Goal: Use online tool/utility: Utilize a website feature to perform a specific function

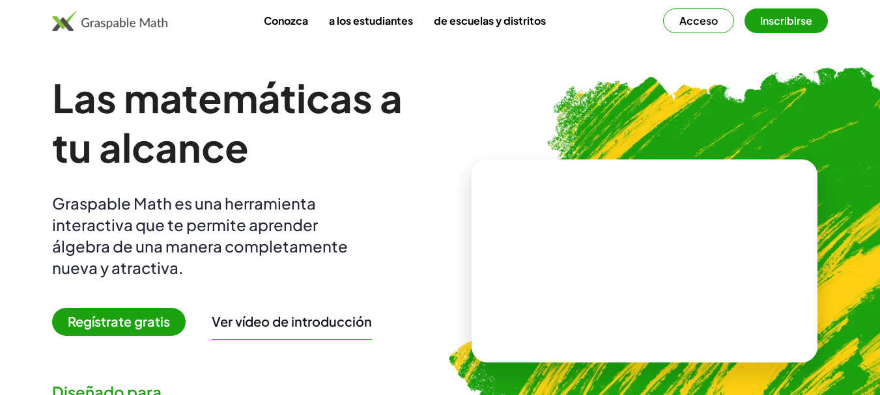
click at [12, 32] on div "Conozca a los estudiantes de escuelas y distritos Acceso Inscribirse" at bounding box center [440, 20] width 880 height 25
click at [707, 21] on font "Acceso" at bounding box center [698, 21] width 38 height 14
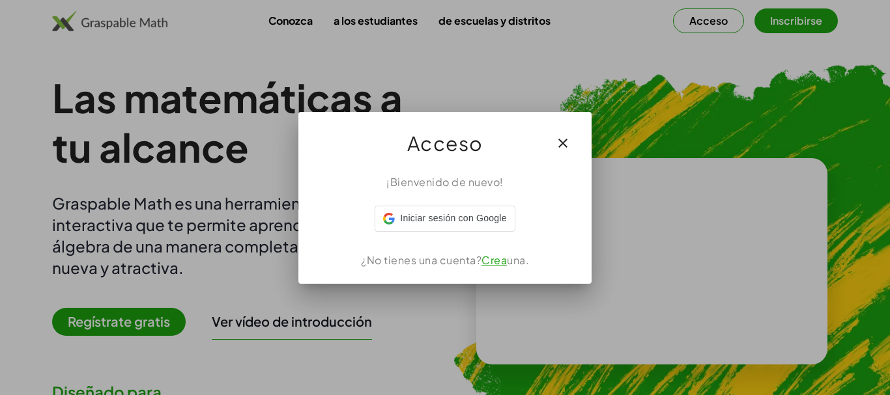
click at [561, 139] on icon "button" at bounding box center [563, 143] width 16 height 16
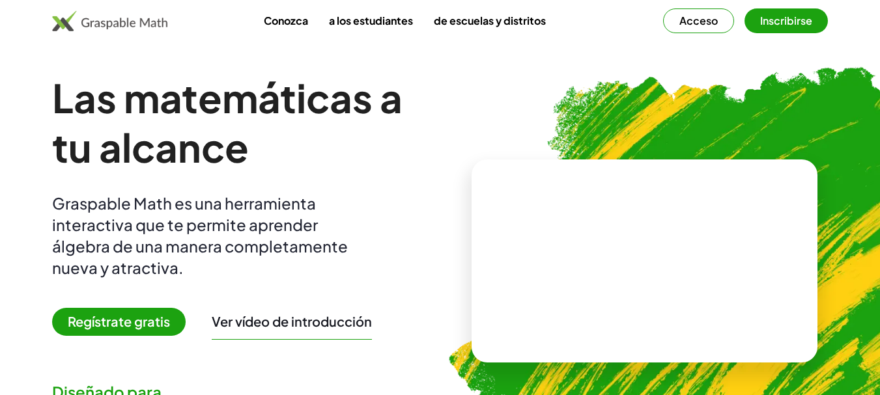
click at [794, 23] on font "Inscribirse" at bounding box center [786, 21] width 52 height 14
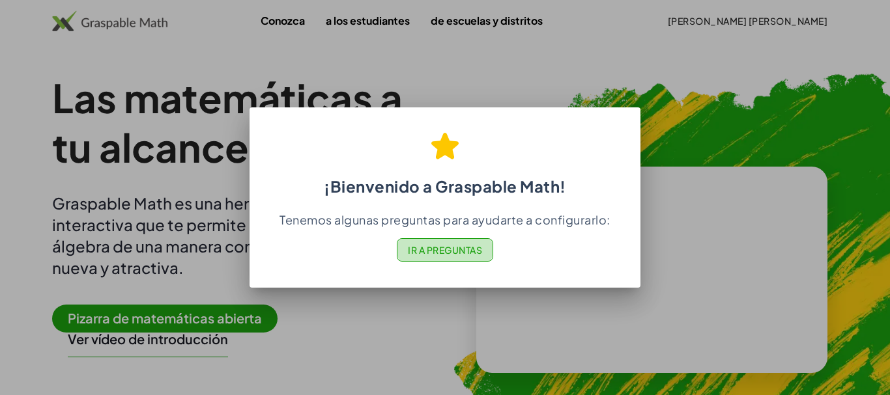
click at [453, 252] on font "Ir a Preguntas" at bounding box center [445, 250] width 74 height 12
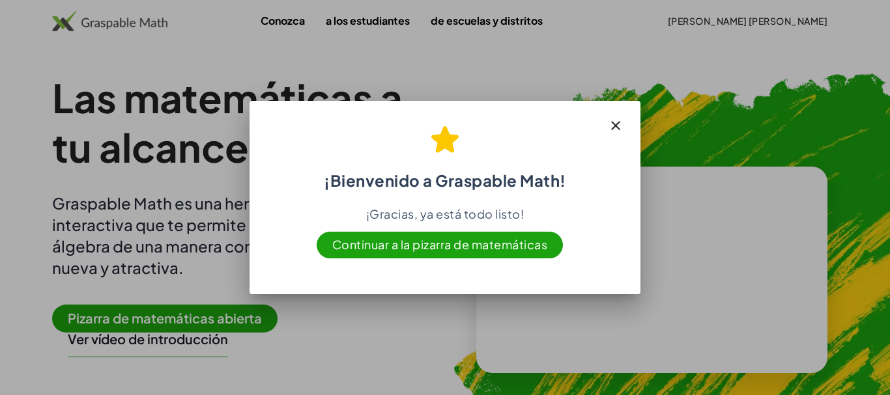
click at [440, 244] on font "Continuar a la pizarra de matemáticas" at bounding box center [440, 244] width 216 height 15
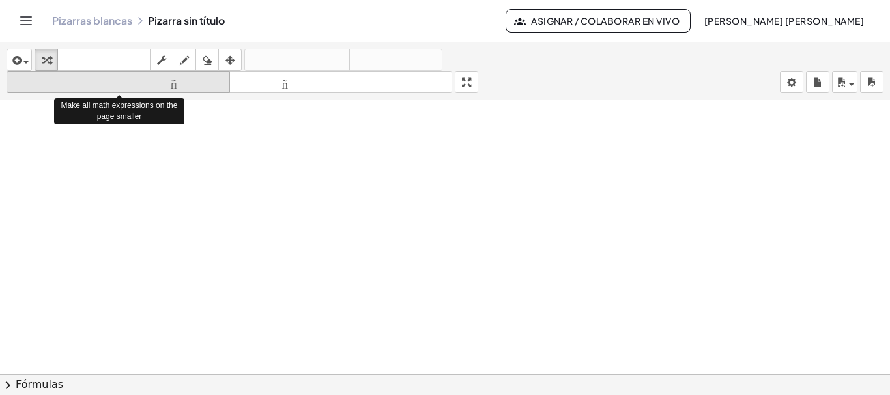
click at [176, 82] on font "tamaño_del_formato" at bounding box center [118, 82] width 217 height 12
click at [154, 81] on font "tamaño_del_formato" at bounding box center [118, 82] width 217 height 12
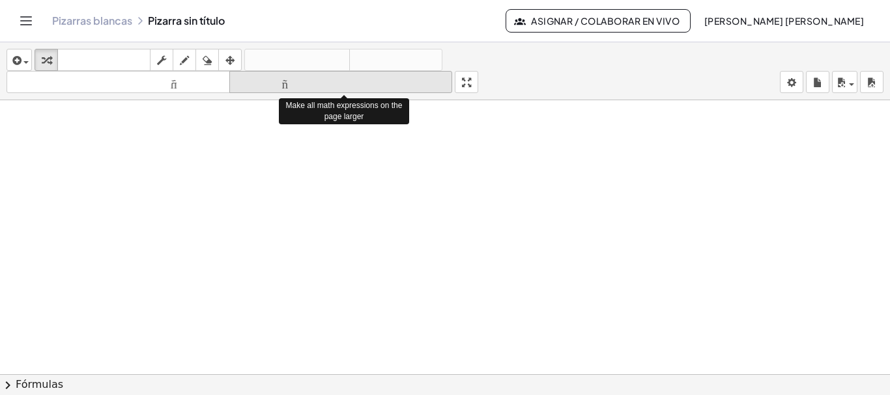
click at [287, 83] on font "tamaño_del_formato" at bounding box center [340, 82] width 217 height 12
